Goal: Transaction & Acquisition: Purchase product/service

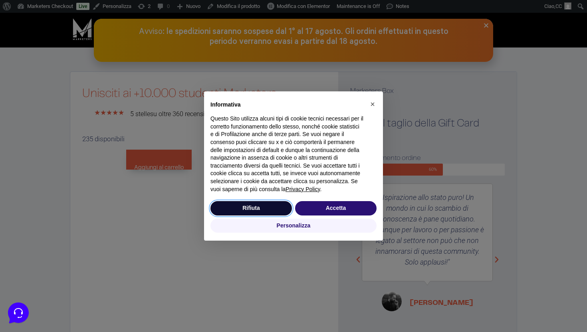
click at [247, 208] on button "Rifiuta" at bounding box center [252, 208] width 82 height 14
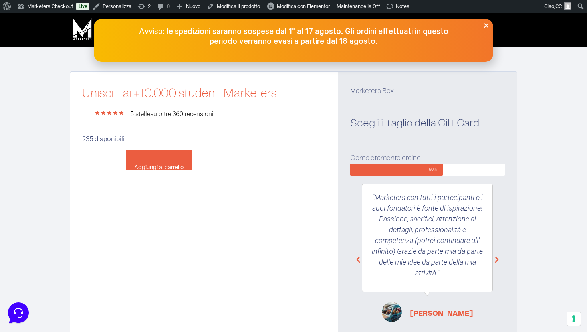
click at [151, 161] on button "Aggiungi al carrello" at bounding box center [159, 160] width 66 height 20
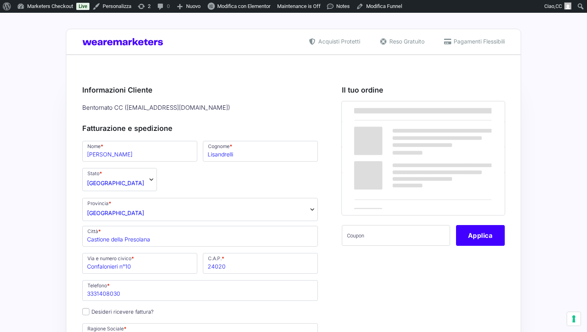
select select "BG"
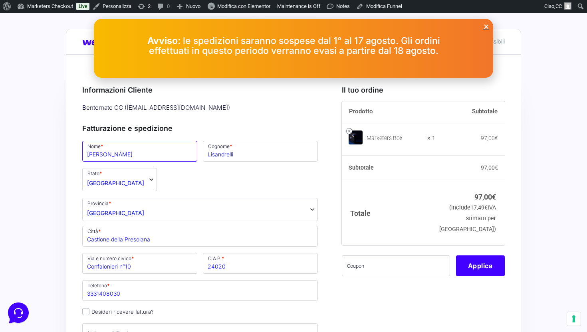
drag, startPoint x: 136, startPoint y: 155, endPoint x: 93, endPoint y: 155, distance: 43.6
click at [93, 155] on input "Luca" at bounding box center [139, 151] width 115 height 21
type input "L"
type input "Alex"
drag, startPoint x: 249, startPoint y: 158, endPoint x: 200, endPoint y: 157, distance: 48.4
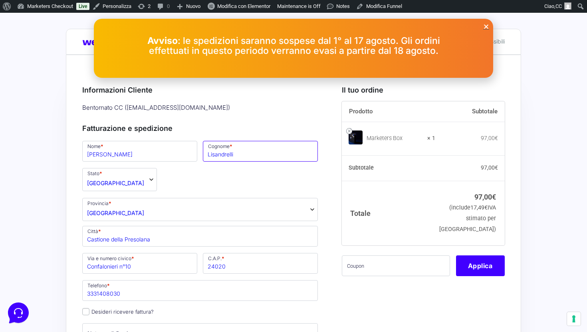
click at [200, 157] on p "Cognome * Lisandrelli" at bounding box center [260, 151] width 121 height 23
click at [212, 157] on input "paneroni" at bounding box center [260, 151] width 115 height 21
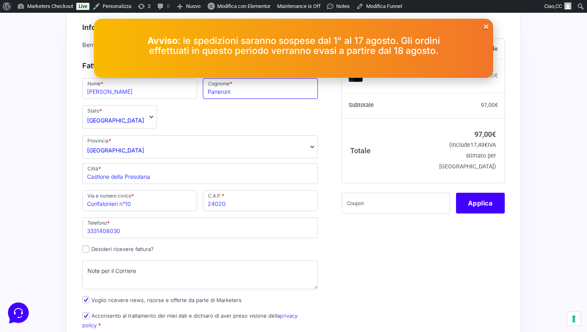
scroll to position [63, 0]
type input "Paneroni"
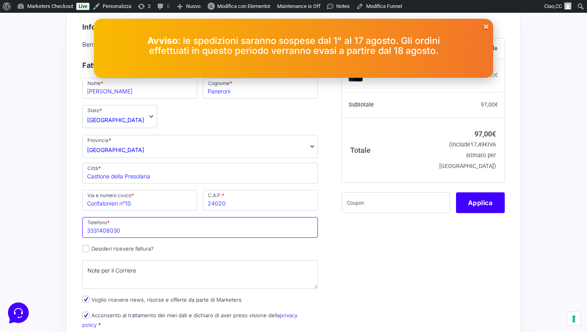
drag, startPoint x: 136, startPoint y: 234, endPoint x: 63, endPoint y: 234, distance: 73.1
click at [63, 234] on div "Acquisti Protetti Reso Gratuito Pagamenti Flessibili Riepilogo Ordine 97,00 € P…" at bounding box center [293, 330] width 587 height 761
click at [110, 231] on input "34961" at bounding box center [200, 227] width 236 height 21
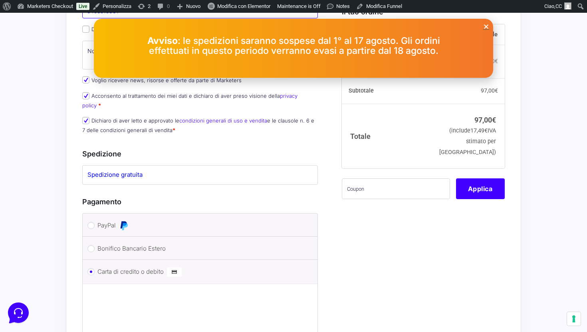
scroll to position [293, 0]
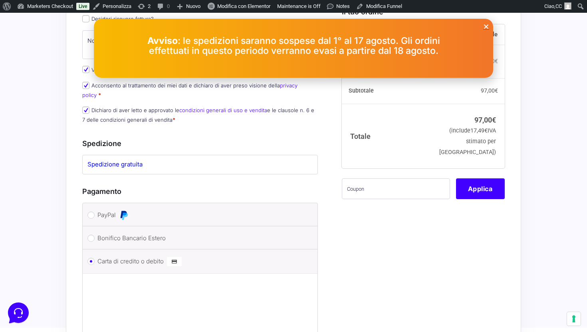
type input "3496515881"
click at [388, 191] on input "text" at bounding box center [396, 188] width 108 height 21
click at [487, 187] on button "Applica" at bounding box center [480, 188] width 49 height 21
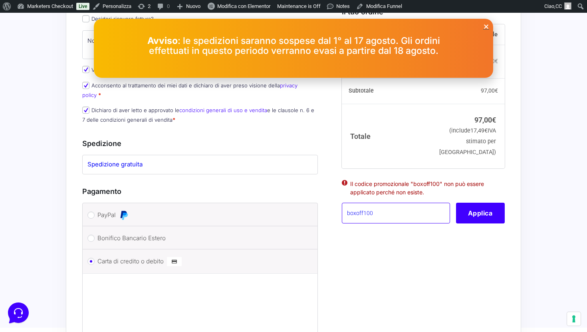
drag, startPoint x: 385, startPoint y: 218, endPoint x: 346, endPoint y: 219, distance: 39.2
click at [346, 219] on input "boxoff100" at bounding box center [396, 213] width 108 height 21
paste input "boxpro100off"
type input "boxoff100boxpro100off"
drag, startPoint x: 418, startPoint y: 211, endPoint x: 342, endPoint y: 211, distance: 76.7
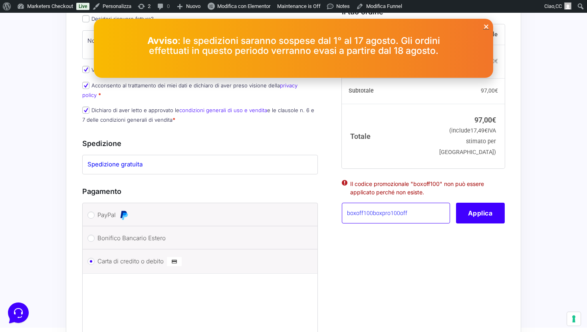
click at [342, 211] on input "boxoff100boxpro100off" at bounding box center [396, 213] width 108 height 21
drag, startPoint x: 417, startPoint y: 216, endPoint x: 336, endPoint y: 217, distance: 81.1
click at [336, 217] on div "Il tuo ordine Prodotto Subtotale Marketers Box × 1 97,00 € Subtotale 97,00 € Sp…" at bounding box center [420, 101] width 169 height 637
paste input "boxpro100off"
type input "boxpro100off"
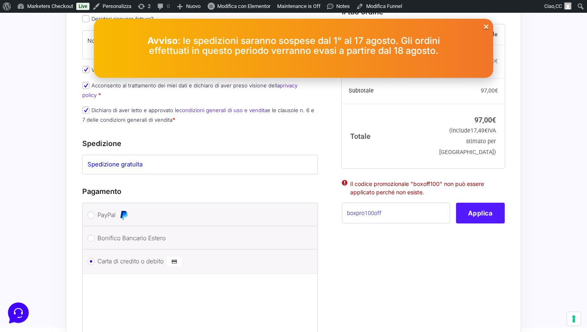
click at [475, 221] on button "Applica" at bounding box center [480, 213] width 49 height 21
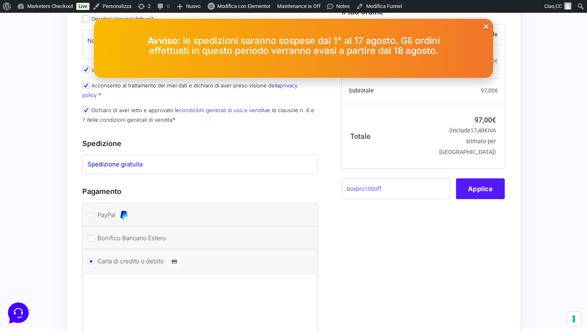
click at [472, 191] on button "Applica" at bounding box center [480, 188] width 49 height 21
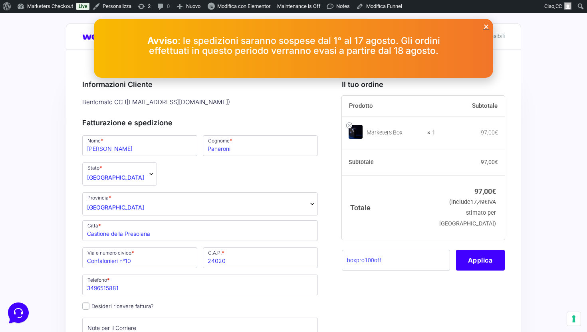
scroll to position [0, 0]
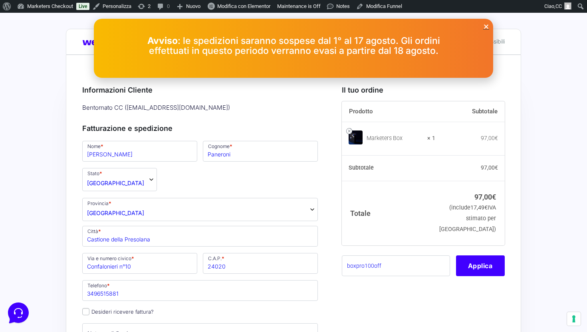
click at [486, 26] on icon "Close" at bounding box center [487, 27] width 6 height 6
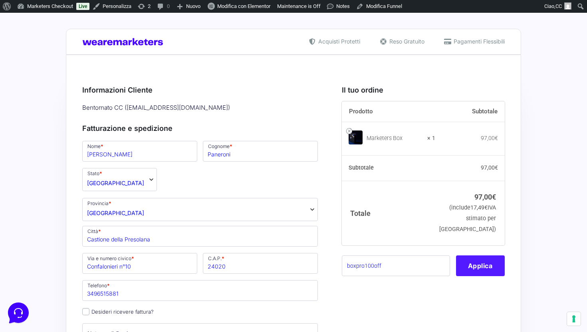
click at [474, 269] on button "Applica" at bounding box center [480, 266] width 49 height 21
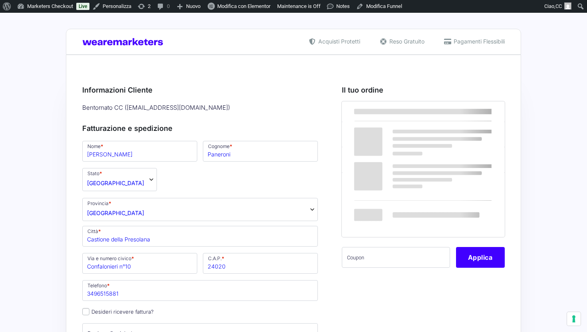
select select "BG"
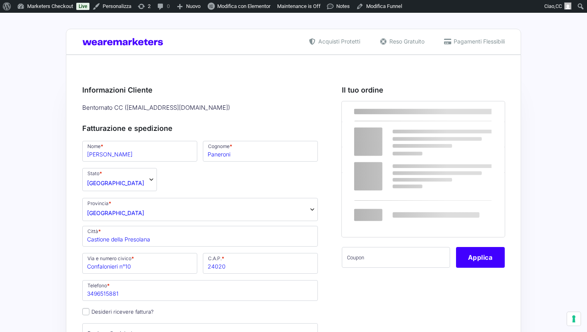
select select
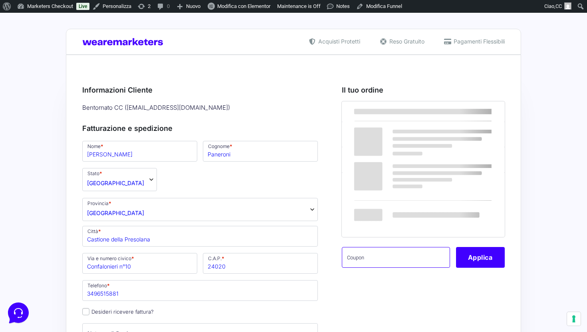
click at [407, 261] on input "text" at bounding box center [396, 257] width 108 height 21
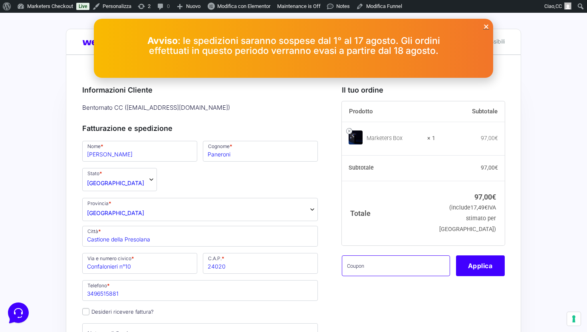
click at [400, 269] on input "text" at bounding box center [396, 266] width 108 height 21
paste input "boxpro100off"
type input "boxpro100off"
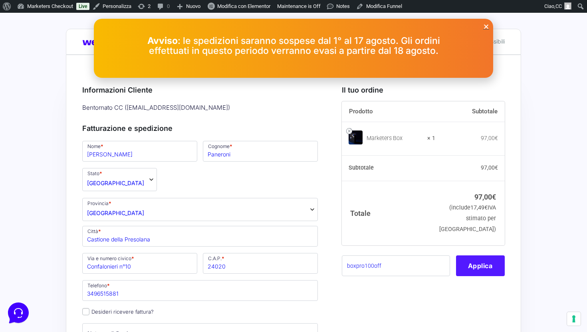
click at [478, 267] on button "Applica" at bounding box center [480, 266] width 49 height 21
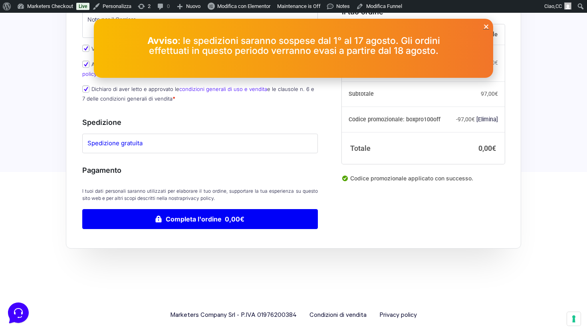
scroll to position [315, 0]
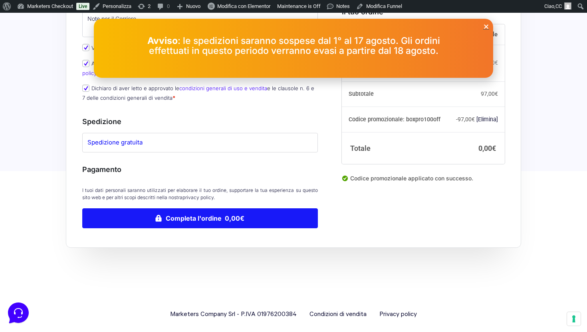
click at [217, 210] on button "Completa l'ordine 0,00€" at bounding box center [200, 219] width 236 height 20
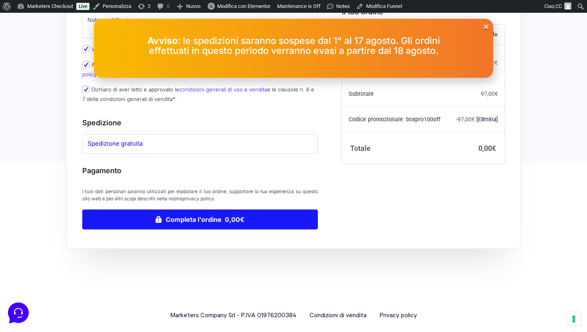
scroll to position [362, 0]
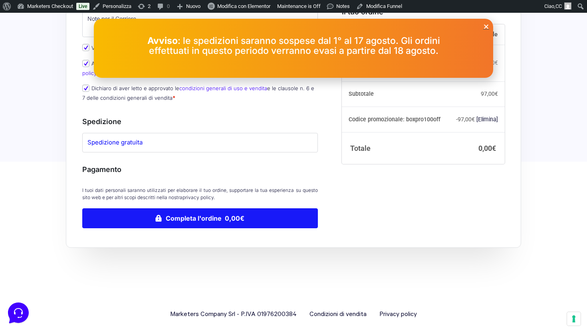
click at [216, 211] on button "Completa l'ordine 0,00€" at bounding box center [200, 219] width 236 height 20
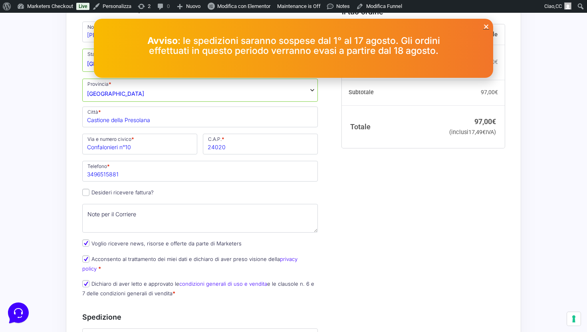
click at [487, 26] on icon "Close" at bounding box center [487, 27] width 6 height 6
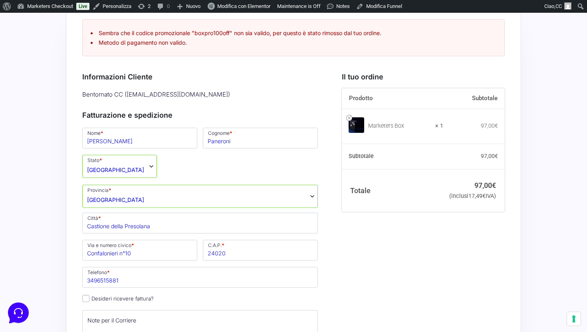
scroll to position [36, 0]
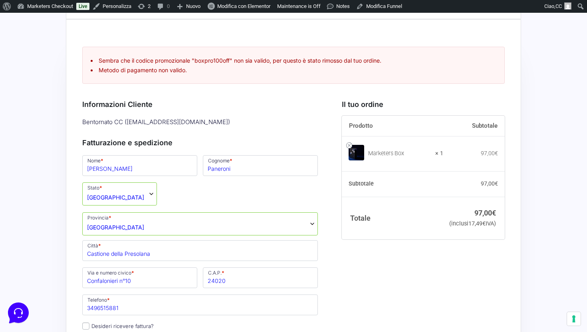
click at [133, 120] on div "Bentornato CC ( help@wearemarketers.net )" at bounding box center [200, 122] width 241 height 13
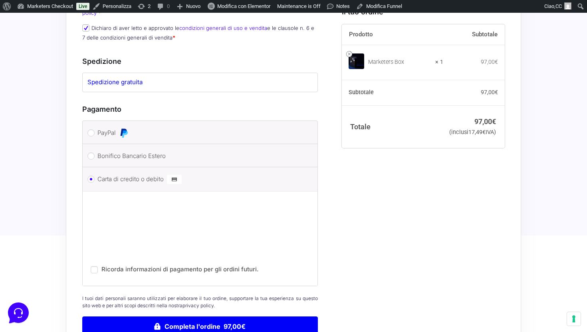
scroll to position [457, 0]
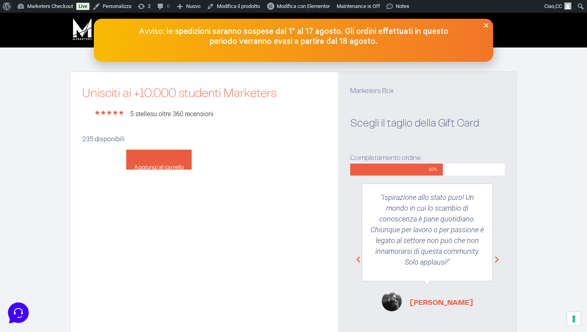
click at [169, 161] on button "Aggiungi al carrello" at bounding box center [159, 160] width 66 height 20
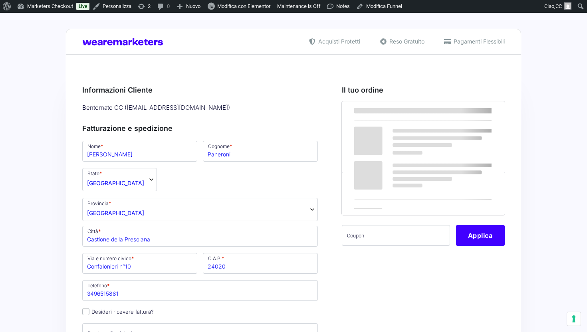
select select "BG"
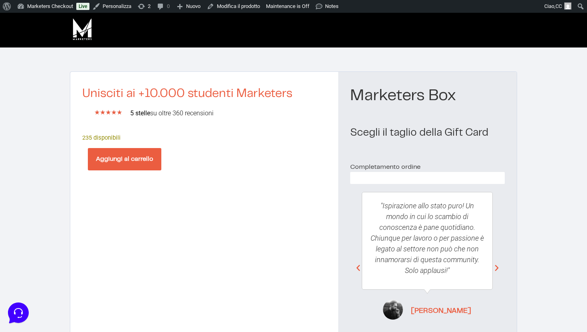
click at [148, 160] on button "Aggiungi al carrello" at bounding box center [125, 159] width 74 height 22
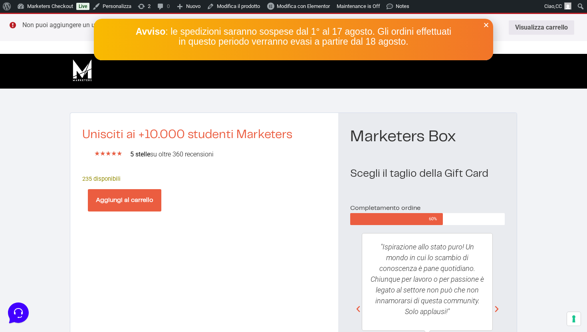
click at [484, 27] on icon "Close" at bounding box center [487, 25] width 6 height 6
